Goal: Transaction & Acquisition: Register for event/course

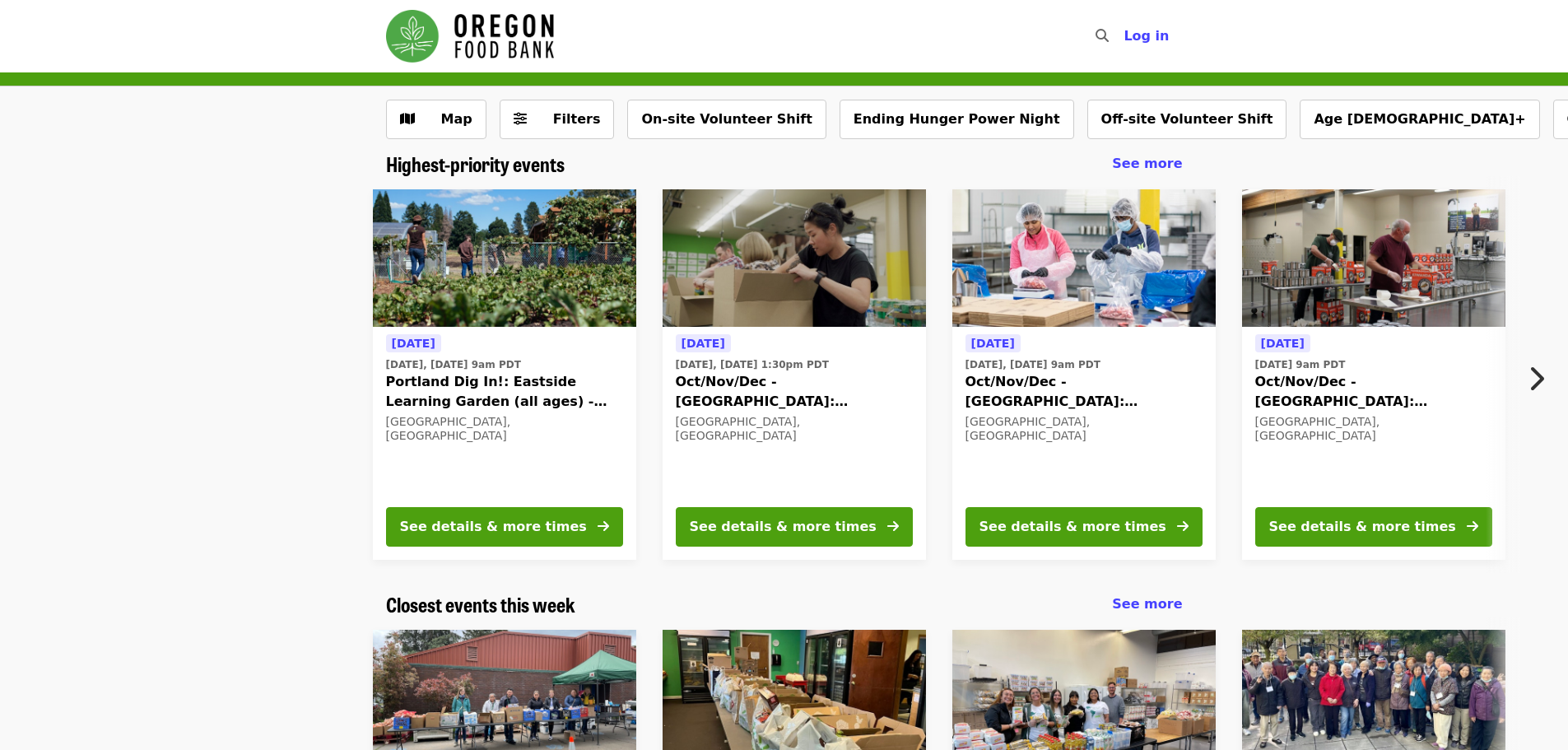
click at [1543, 378] on icon "chevron-right icon" at bounding box center [1535, 378] width 16 height 31
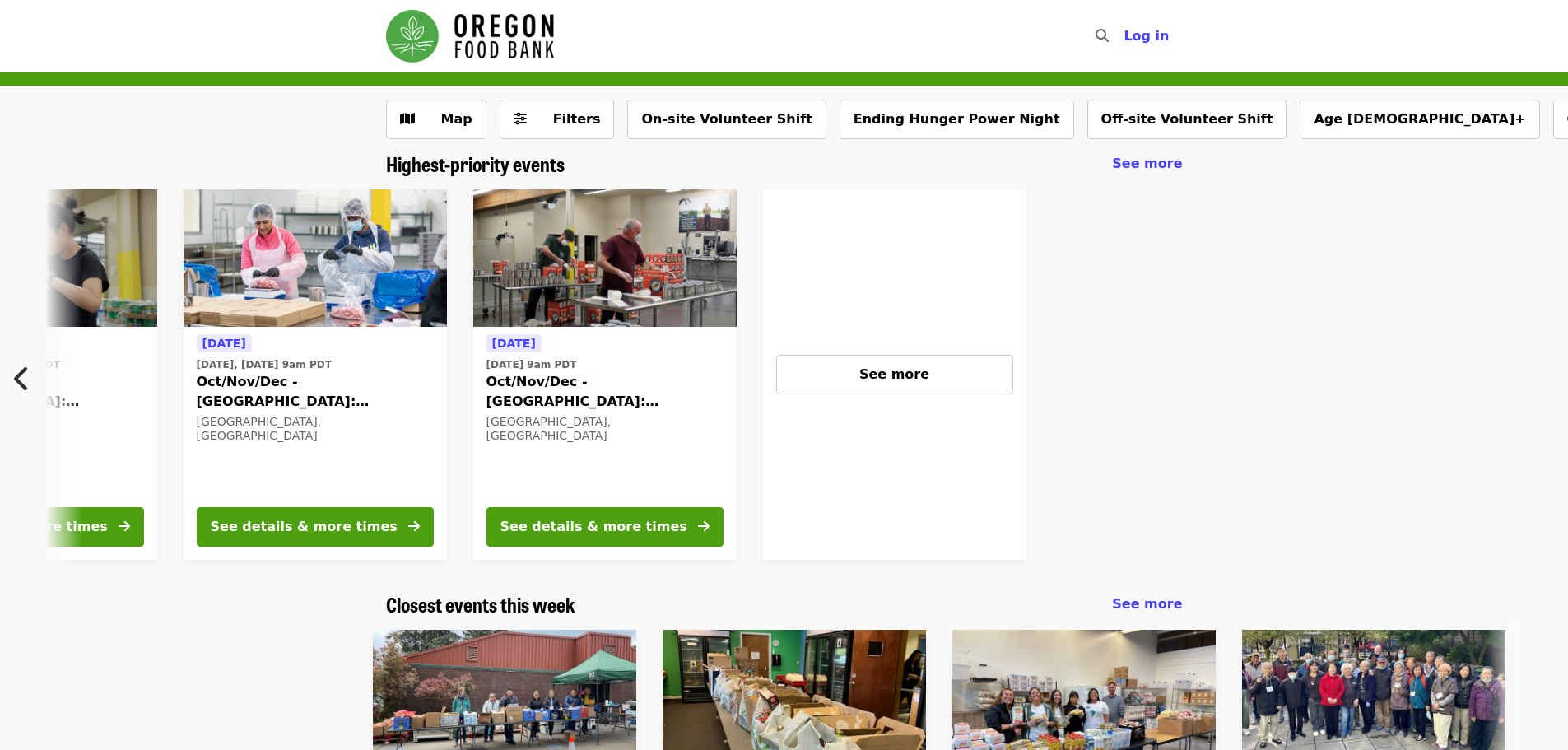
scroll to position [0, 770]
click at [845, 365] on div "See more" at bounding box center [894, 374] width 209 height 20
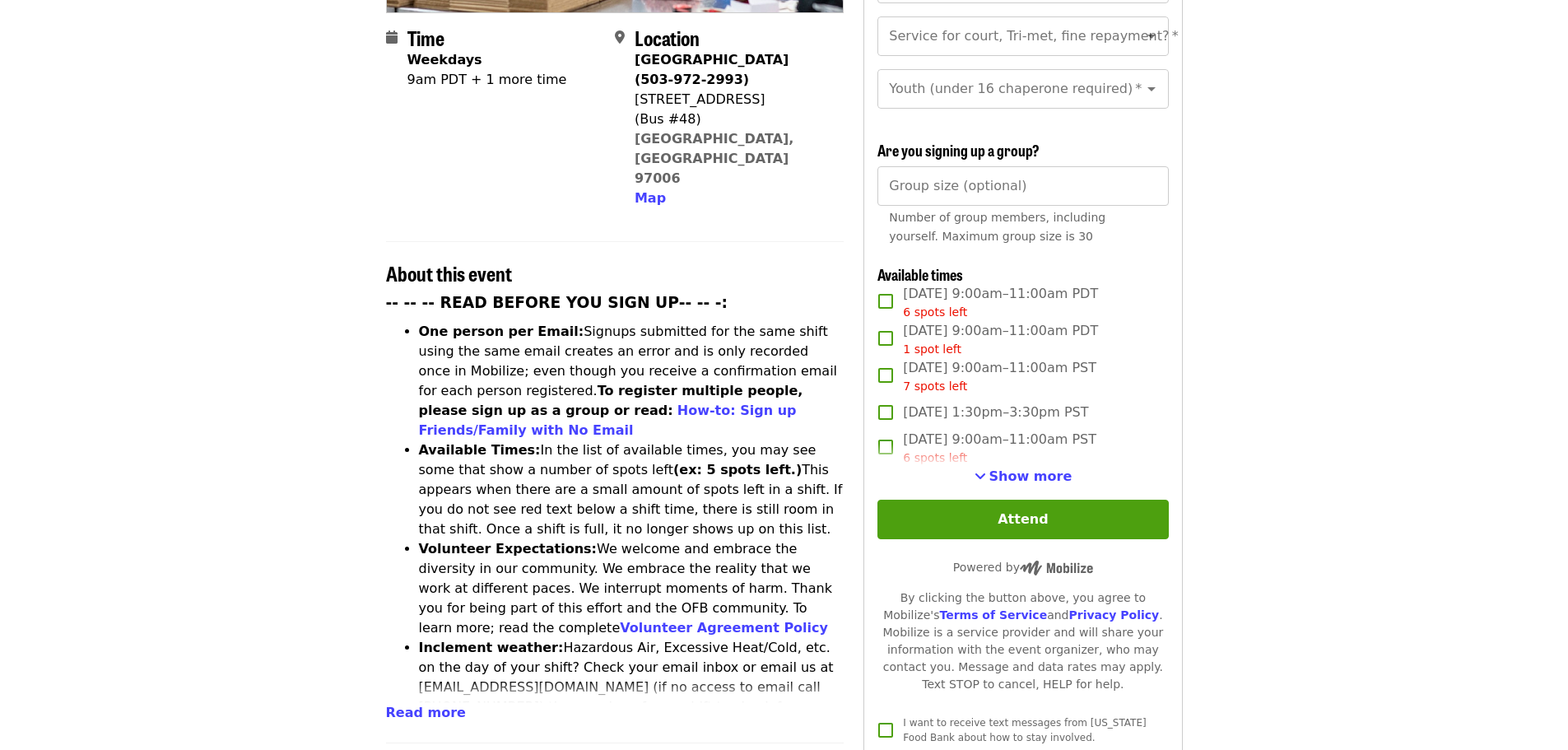
scroll to position [576, 0]
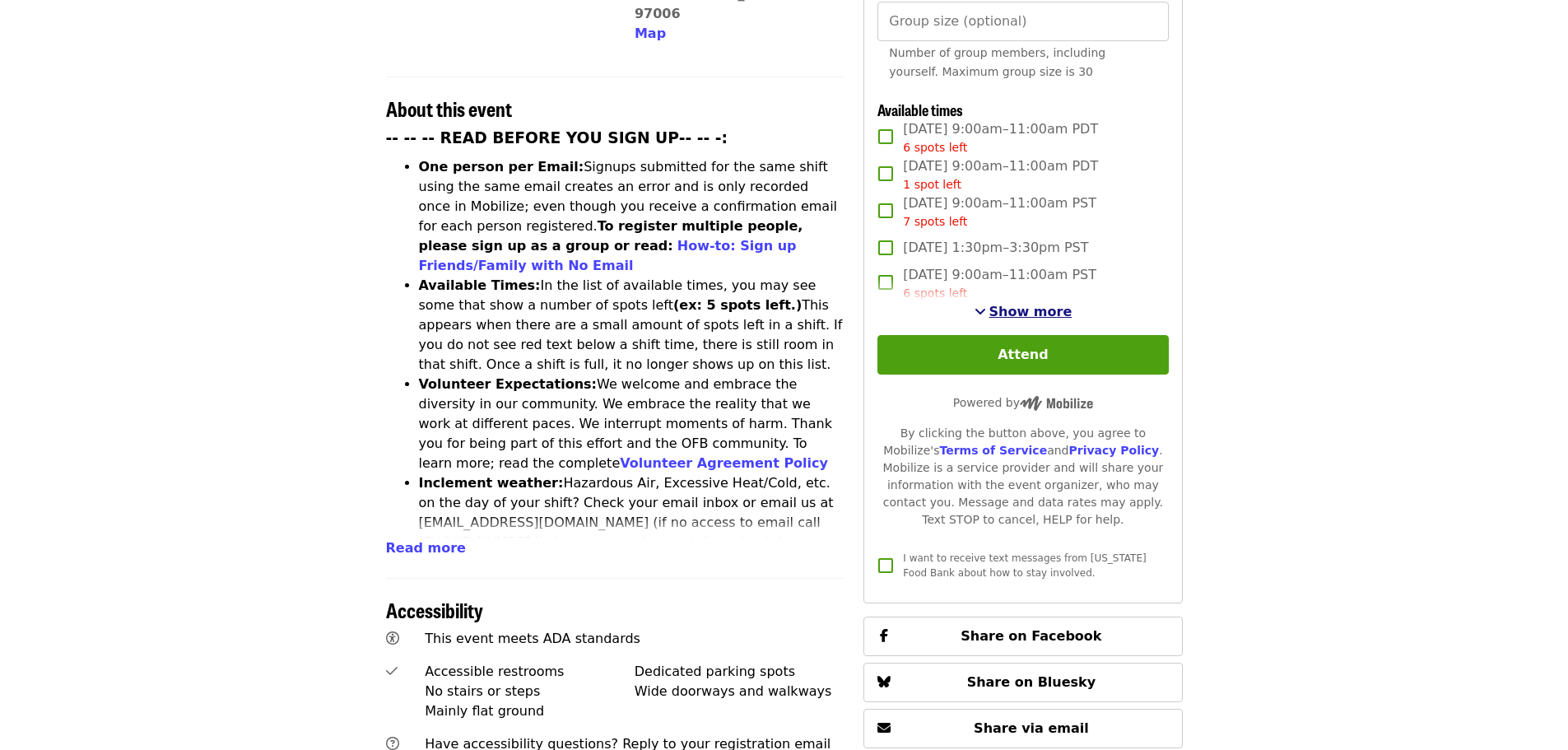
click at [1034, 307] on span "Show more" at bounding box center [1030, 311] width 83 height 15
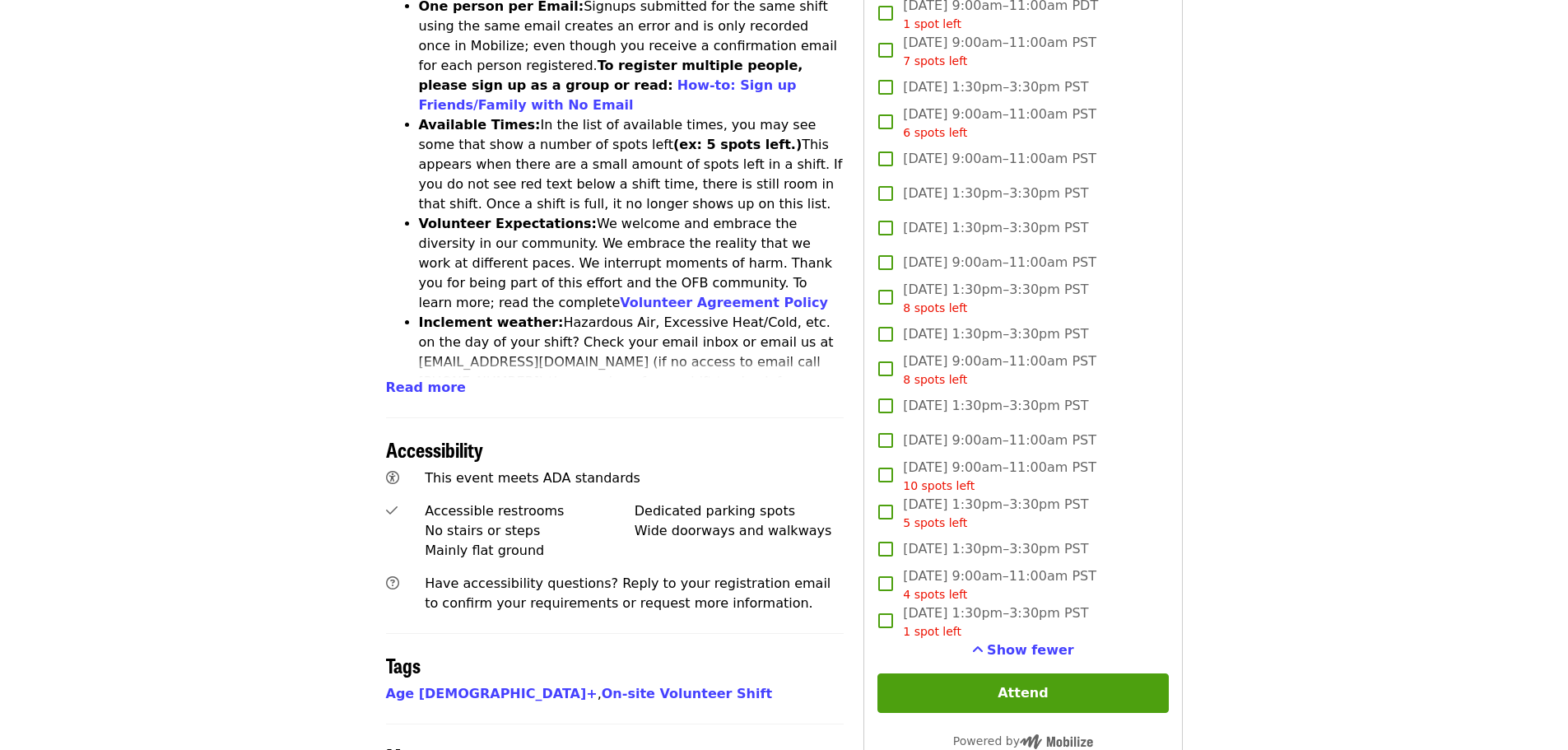
scroll to position [741, 0]
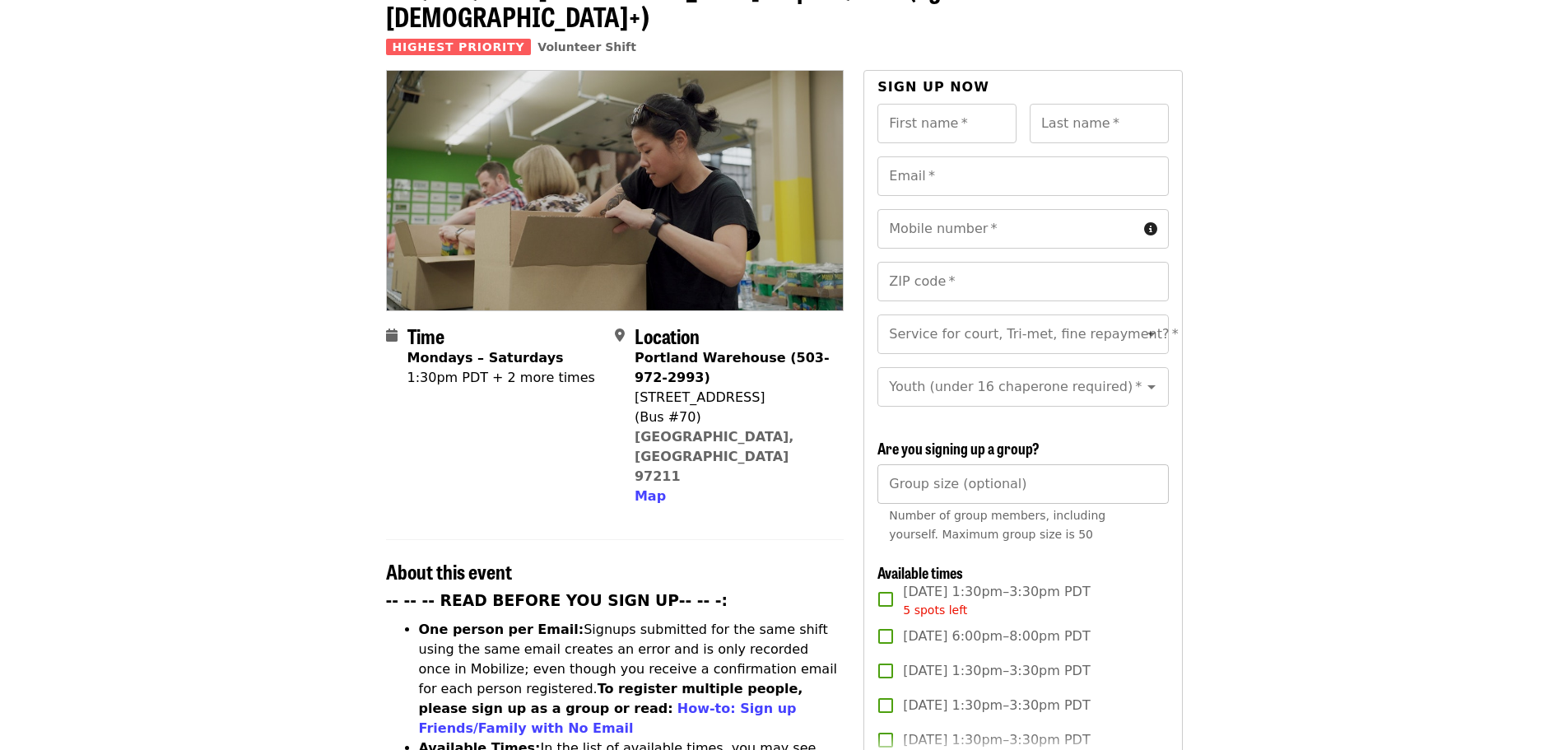
scroll to position [329, 0]
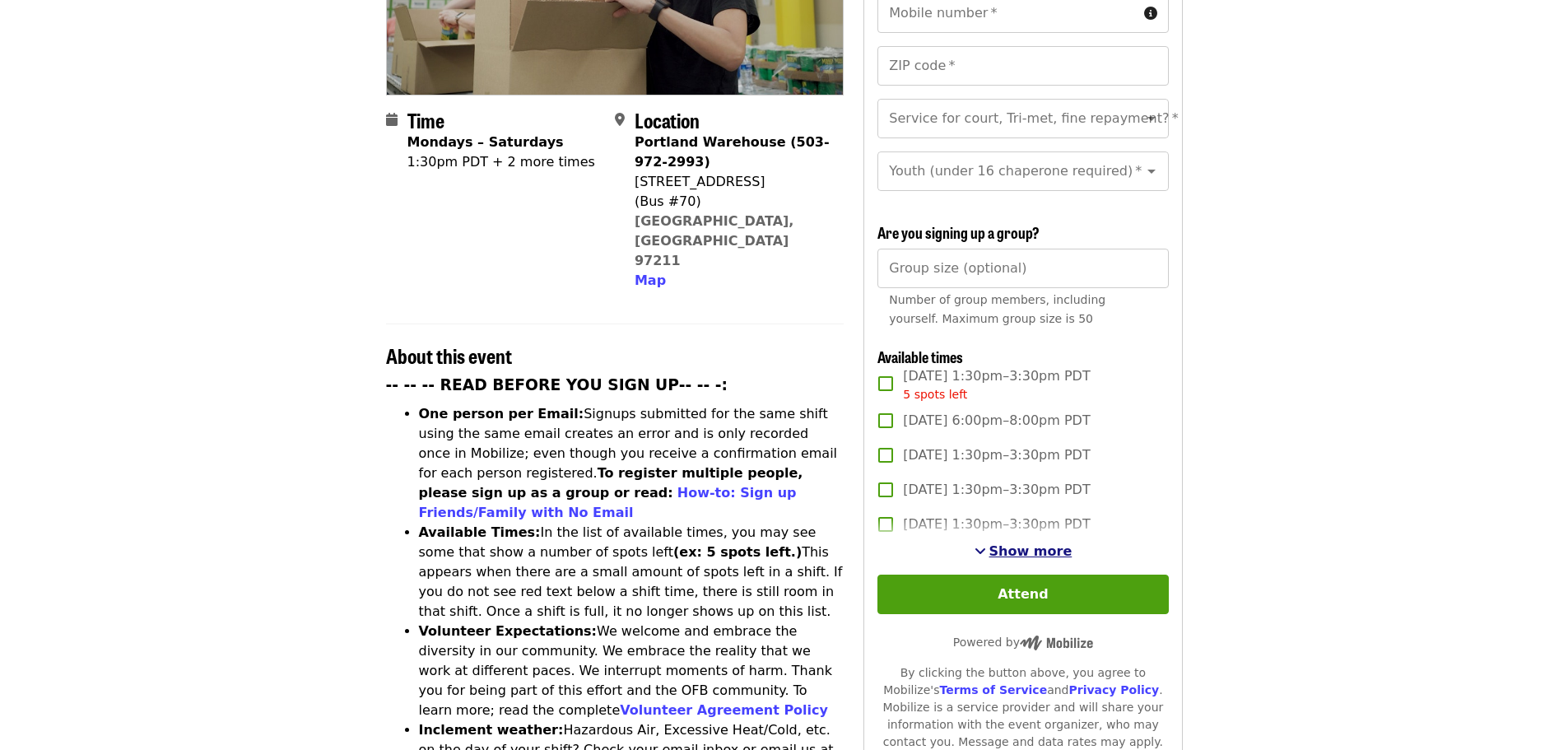
click at [1018, 543] on span "Show more" at bounding box center [1030, 551] width 83 height 15
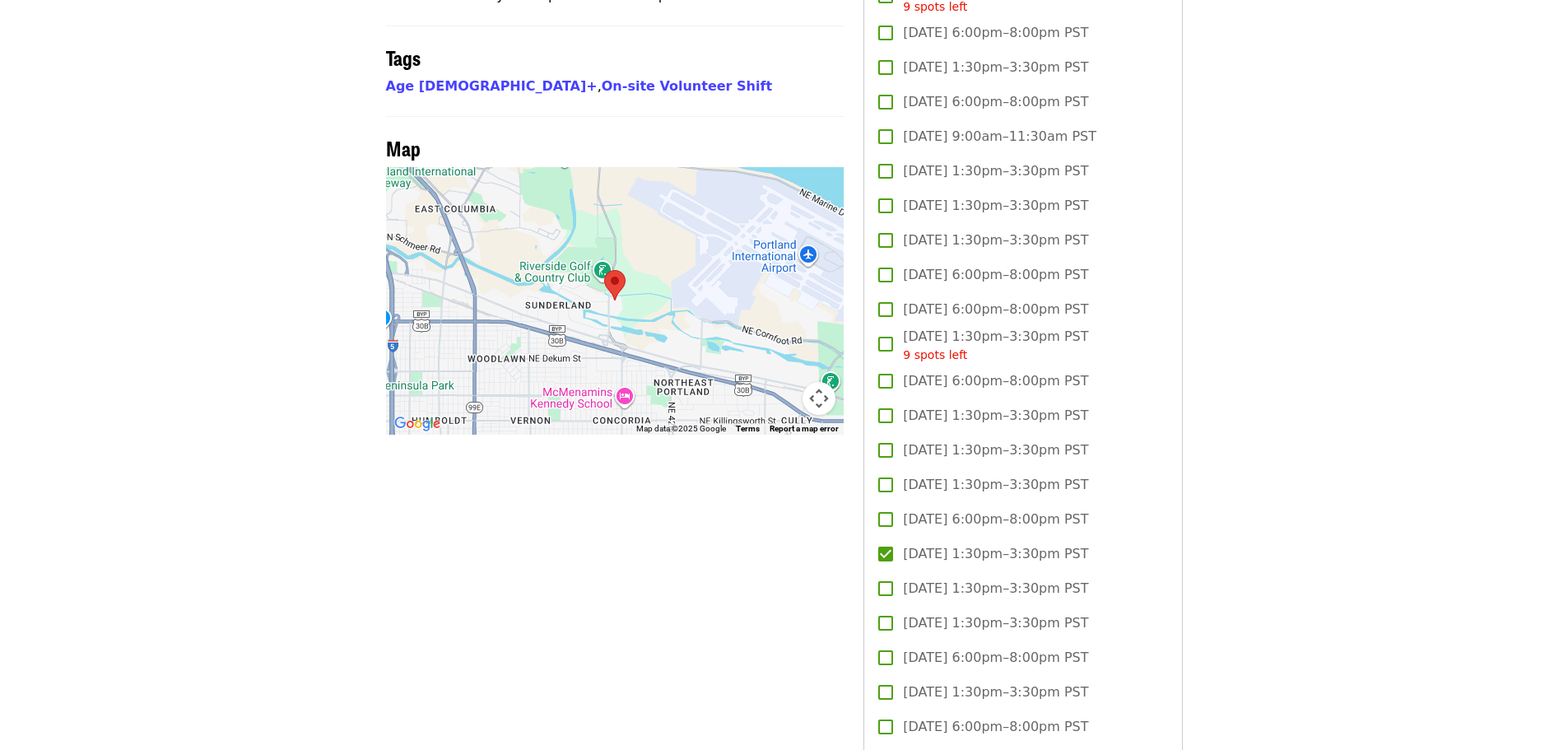
scroll to position [1318, 0]
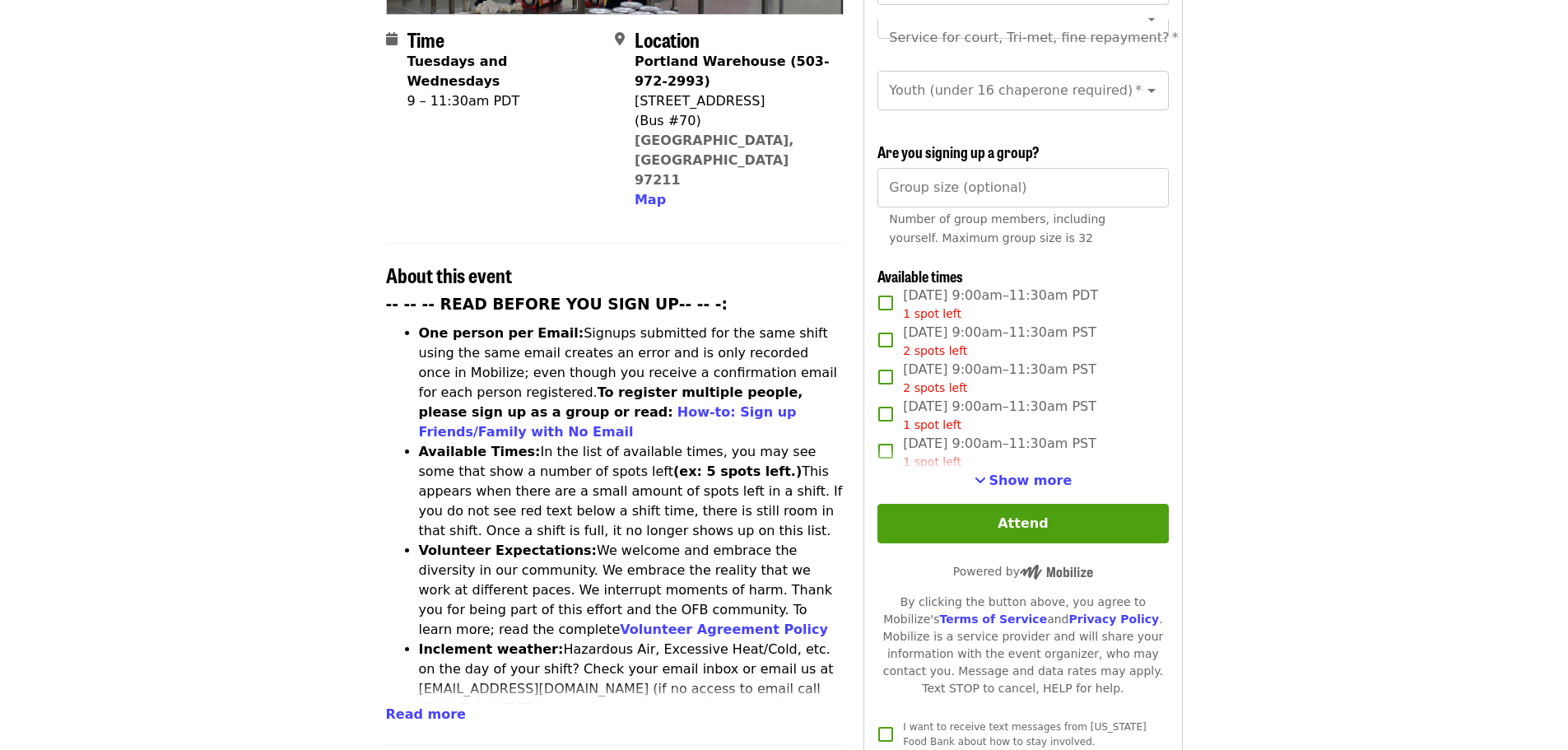
scroll to position [411, 0]
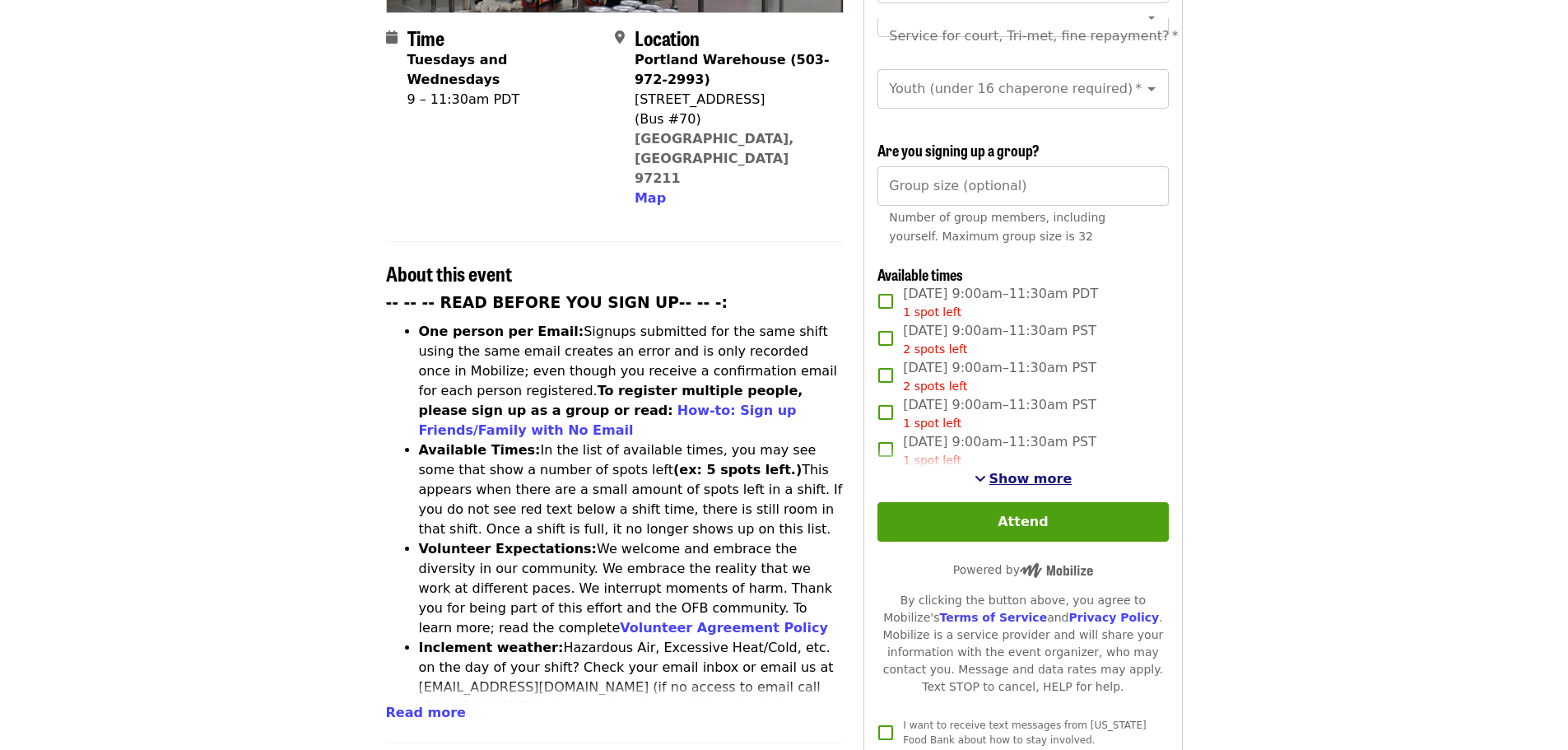
click at [1040, 482] on span "Show more" at bounding box center [1030, 479] width 83 height 15
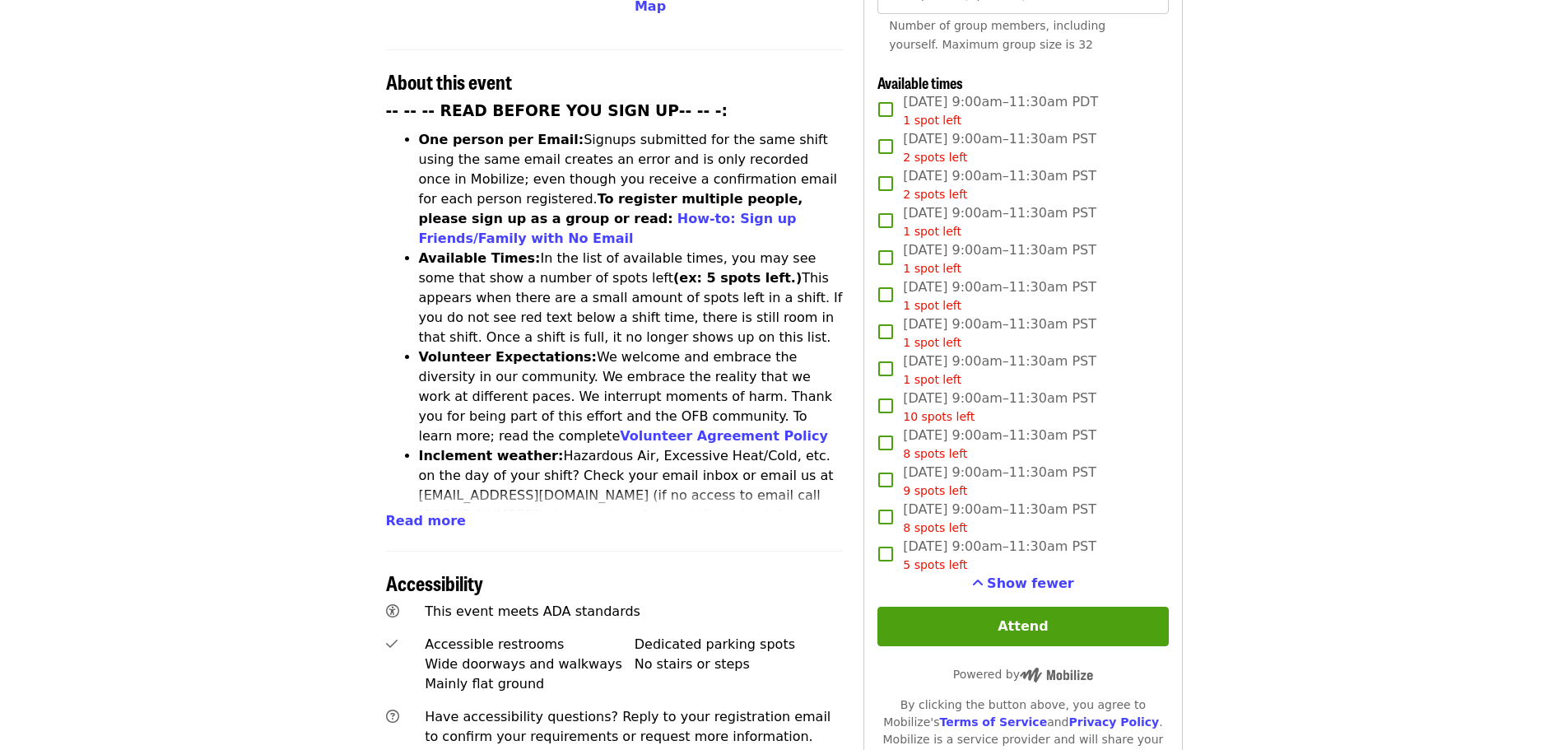
scroll to position [576, 0]
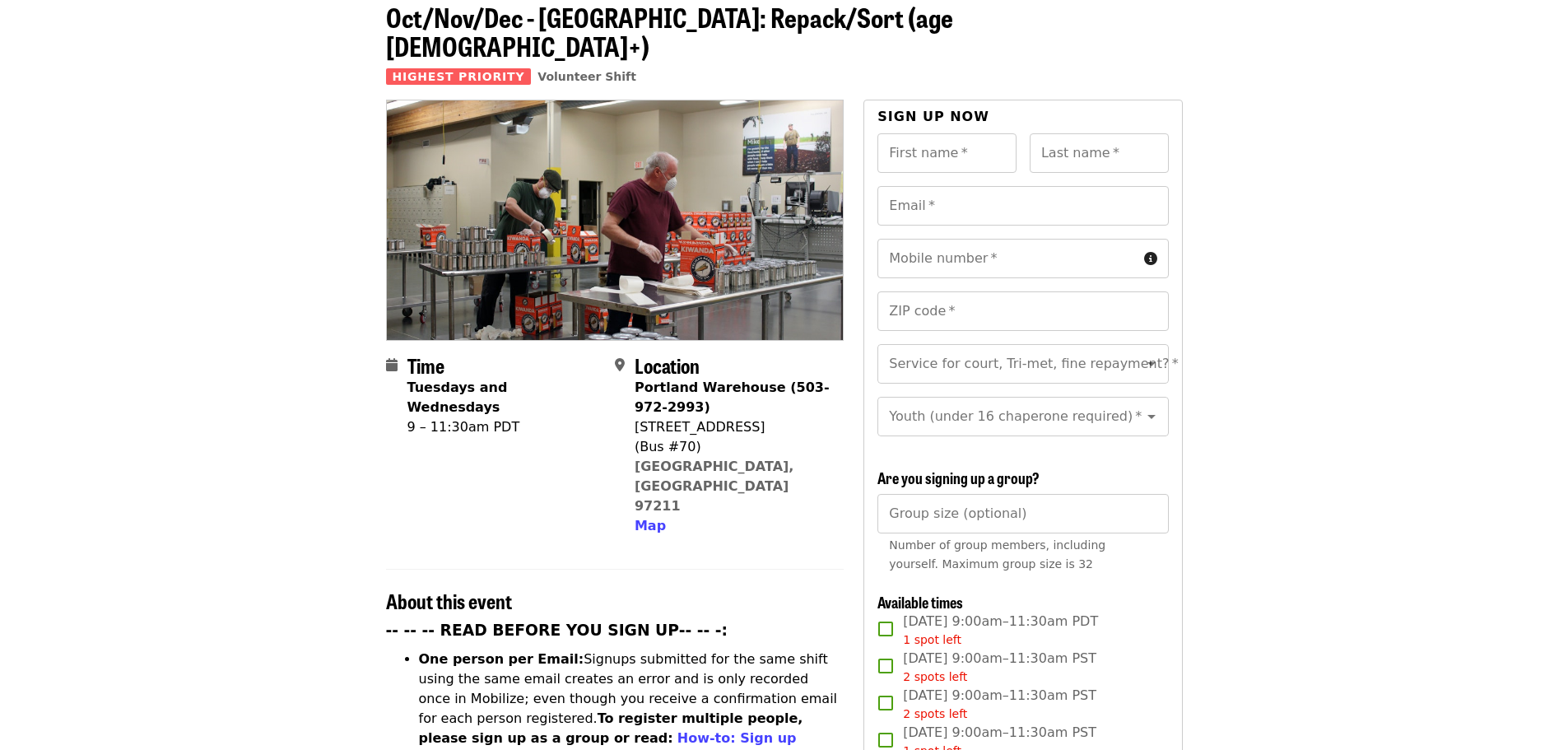
scroll to position [411, 0]
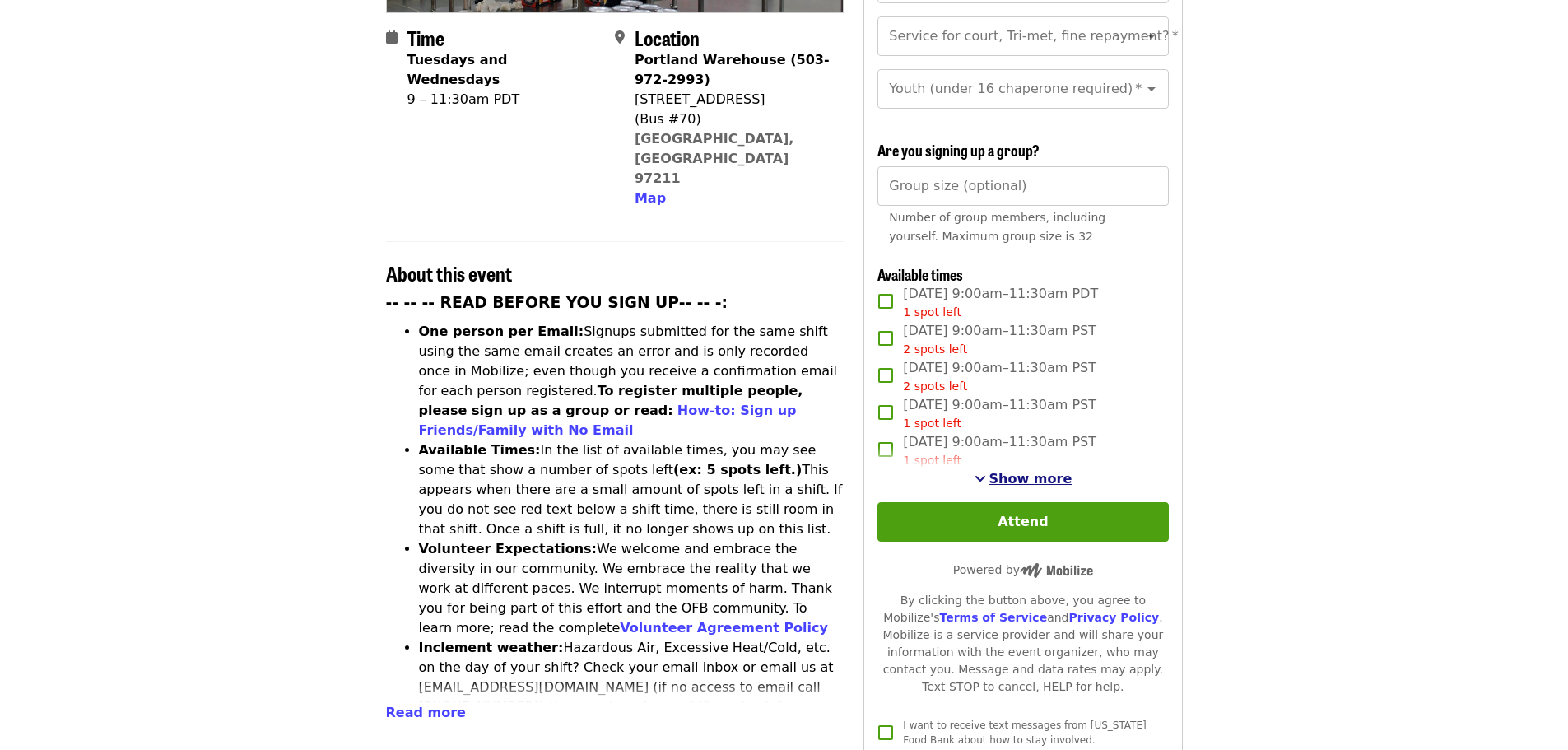
click at [1028, 471] on span "Show more" at bounding box center [1030, 479] width 83 height 15
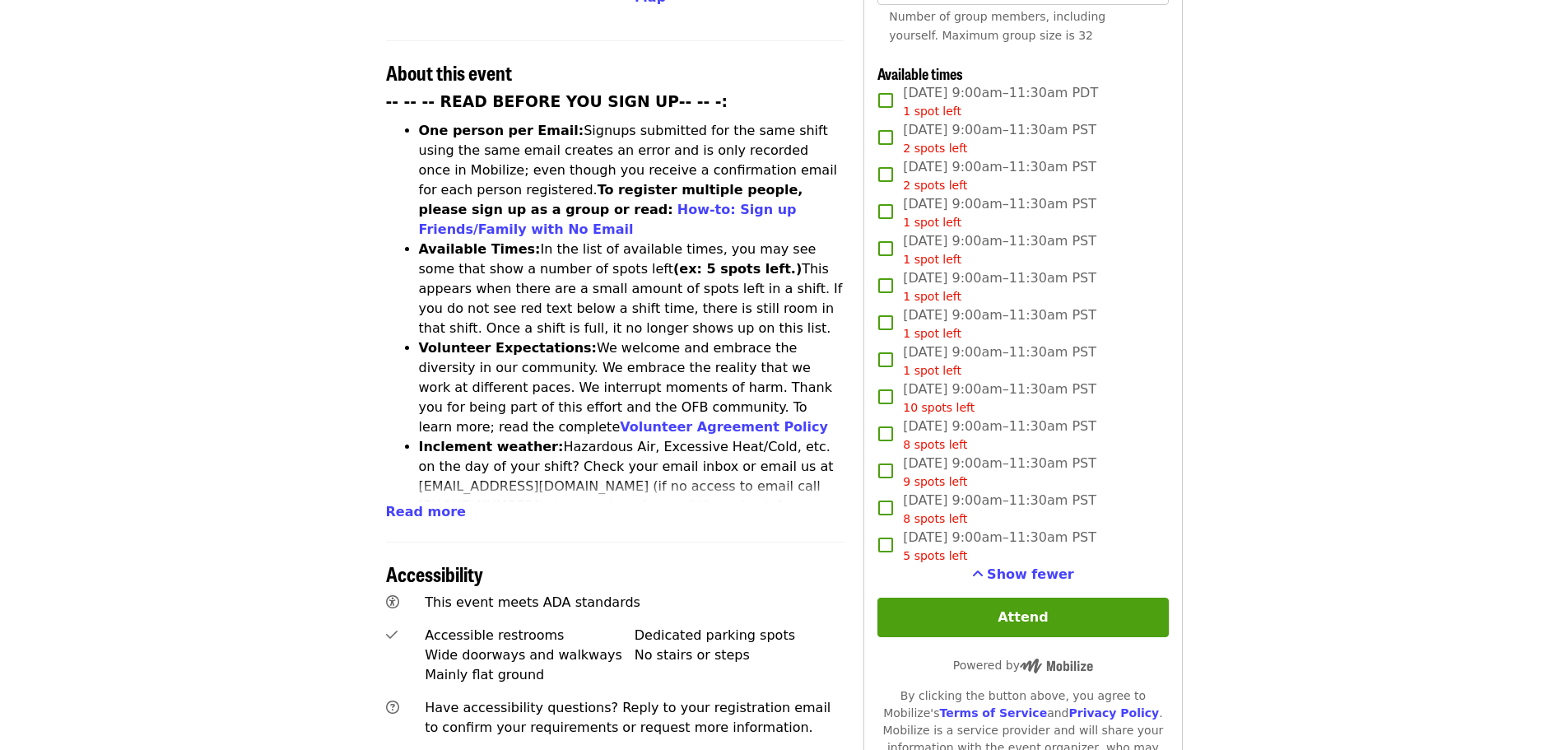
scroll to position [741, 0]
